Goal: Find specific page/section: Find specific page/section

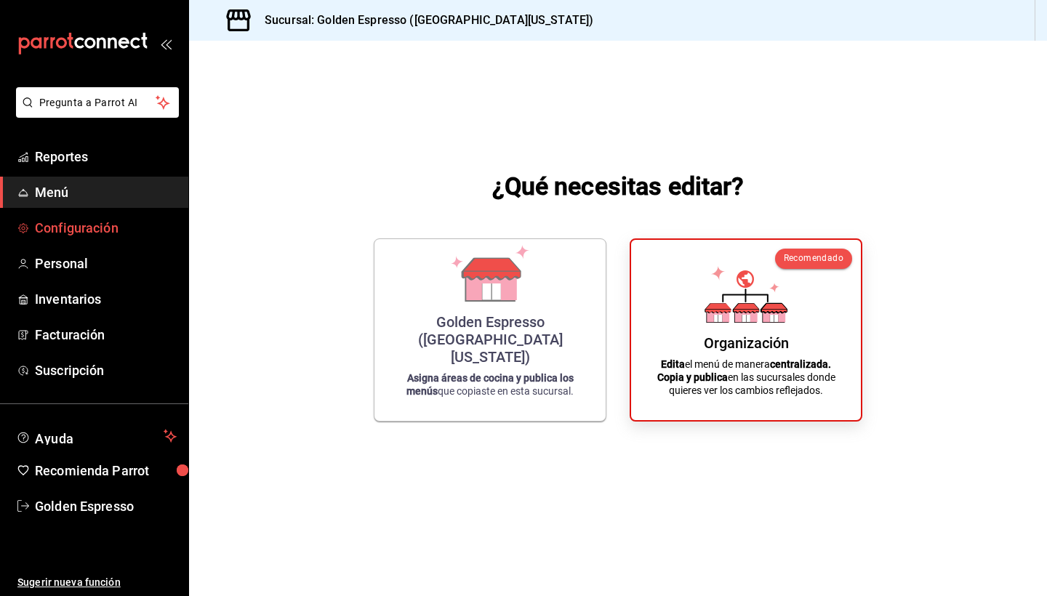
click at [87, 229] on span "Configuración" at bounding box center [106, 228] width 142 height 20
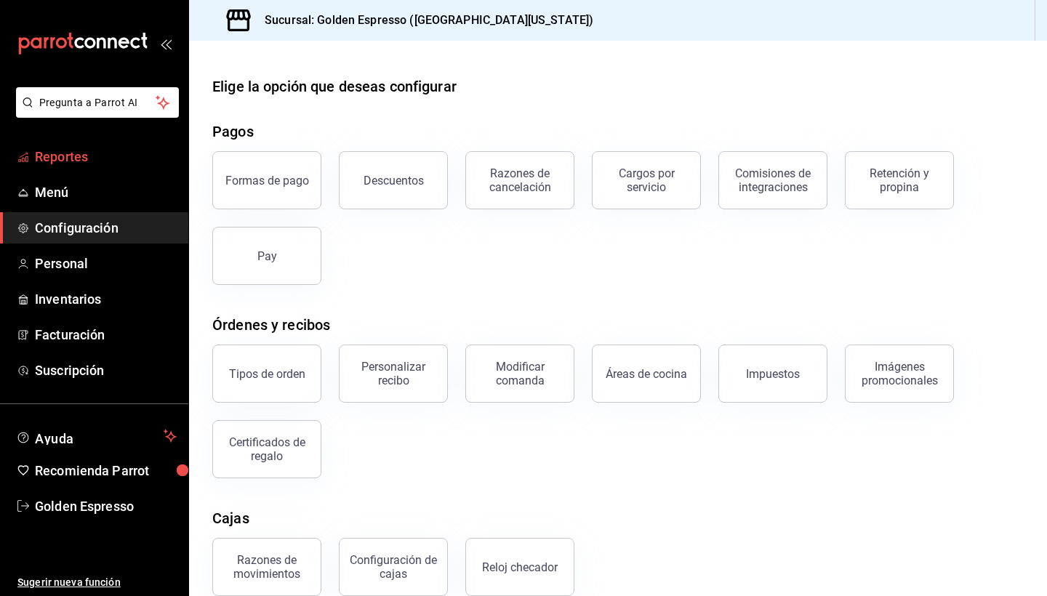
click at [114, 167] on link "Reportes" at bounding box center [94, 156] width 188 height 31
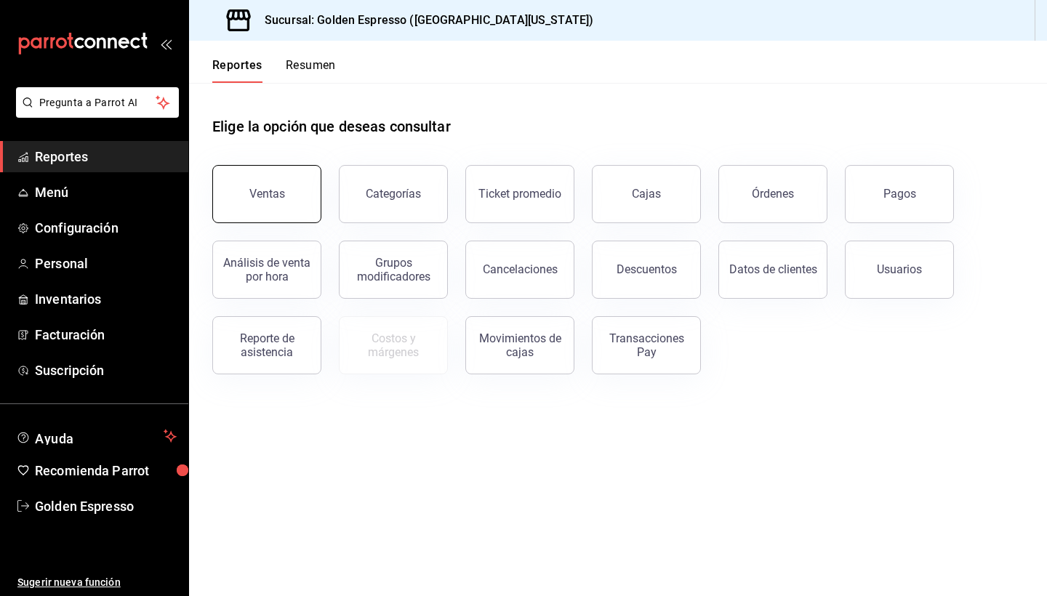
click at [268, 194] on div "Ventas" at bounding box center [267, 194] width 36 height 14
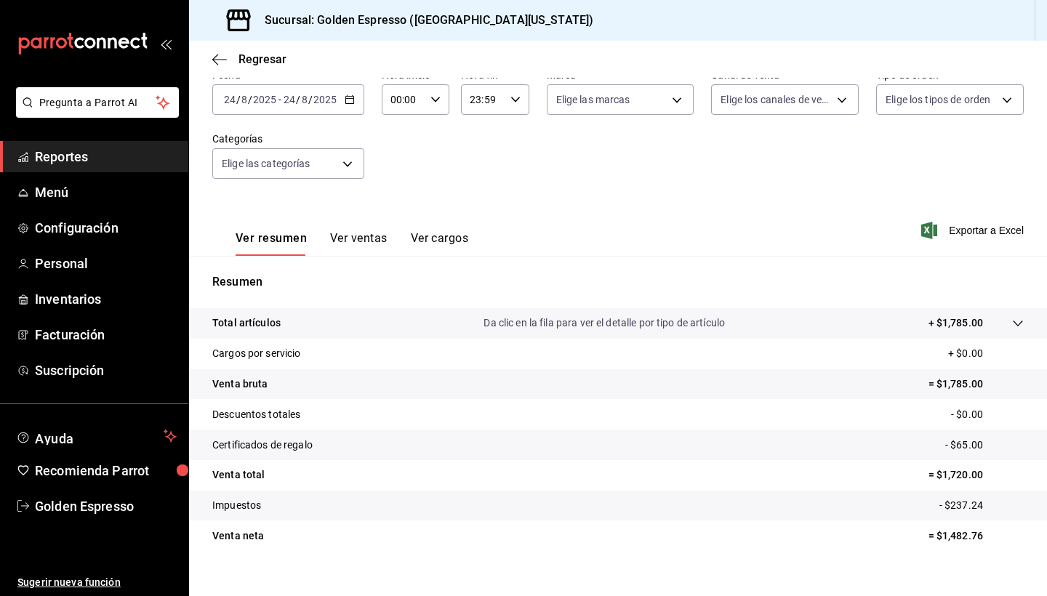
scroll to position [79, 0]
